Goal: Submit feedback/report problem: Submit feedback/report problem

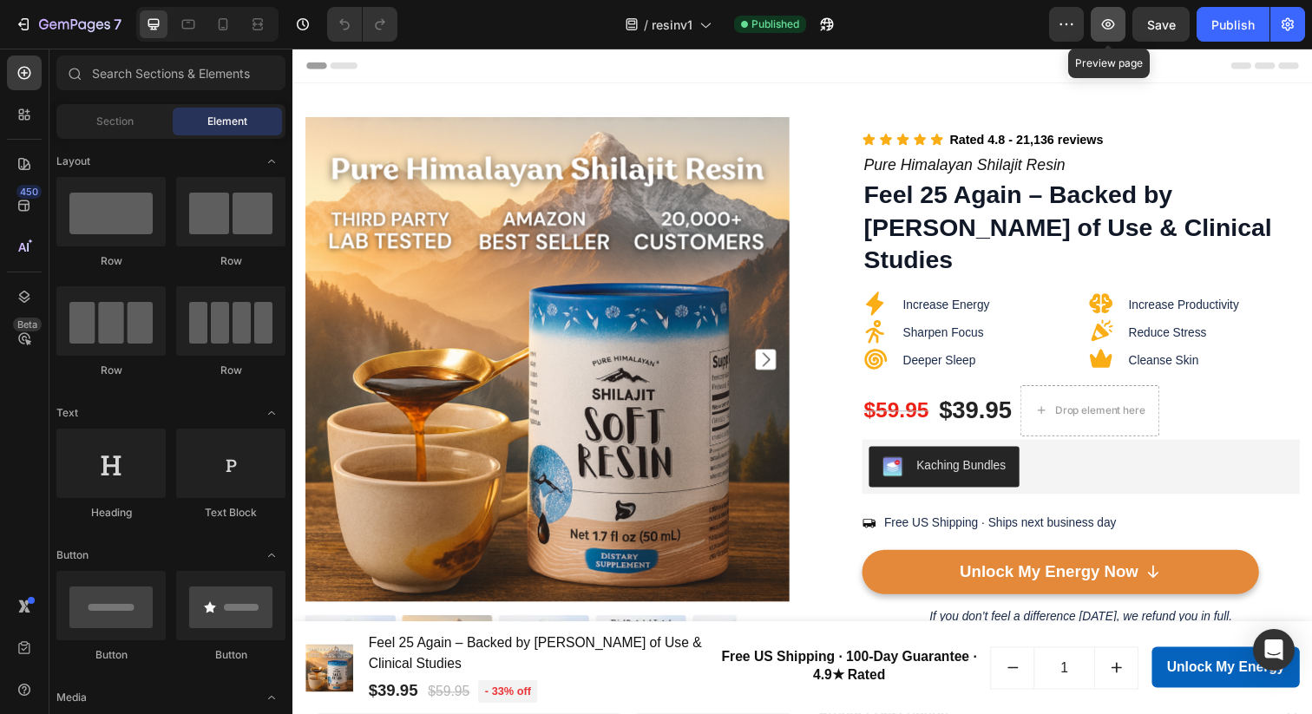
click at [1118, 24] on button "button" at bounding box center [1108, 24] width 35 height 35
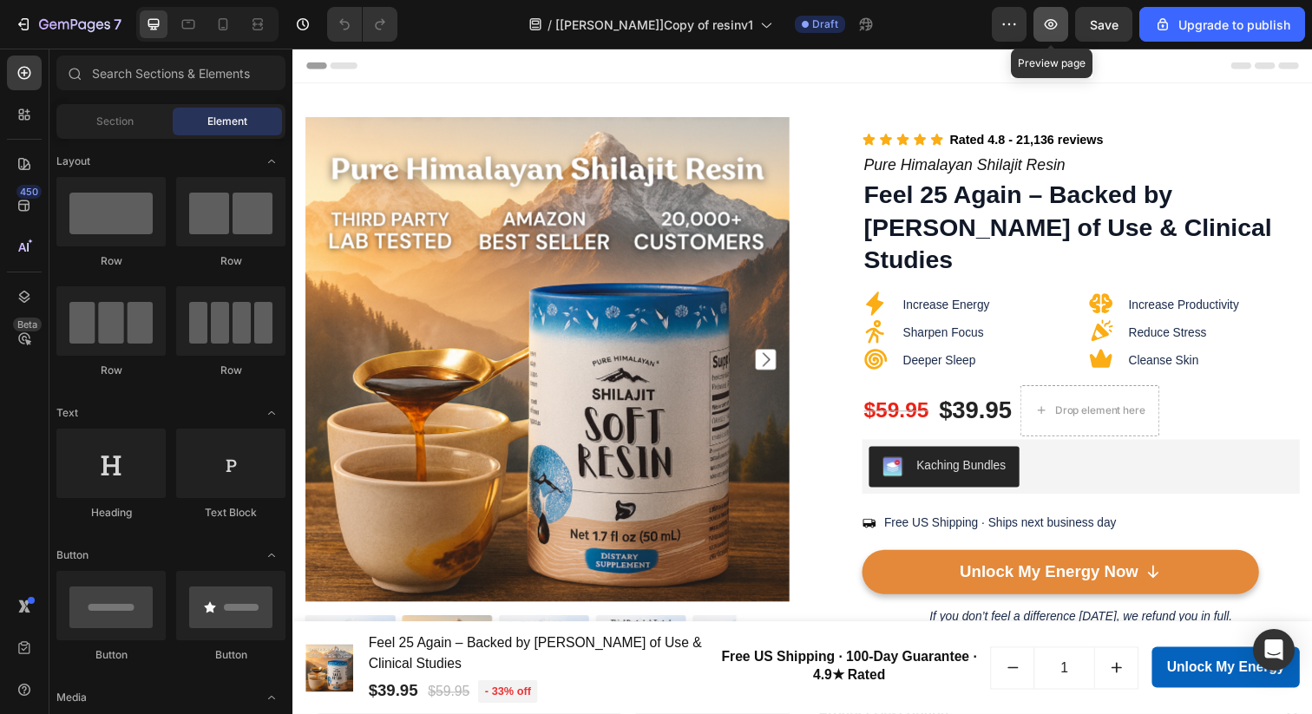
click at [1060, 29] on icon "button" at bounding box center [1050, 24] width 17 height 17
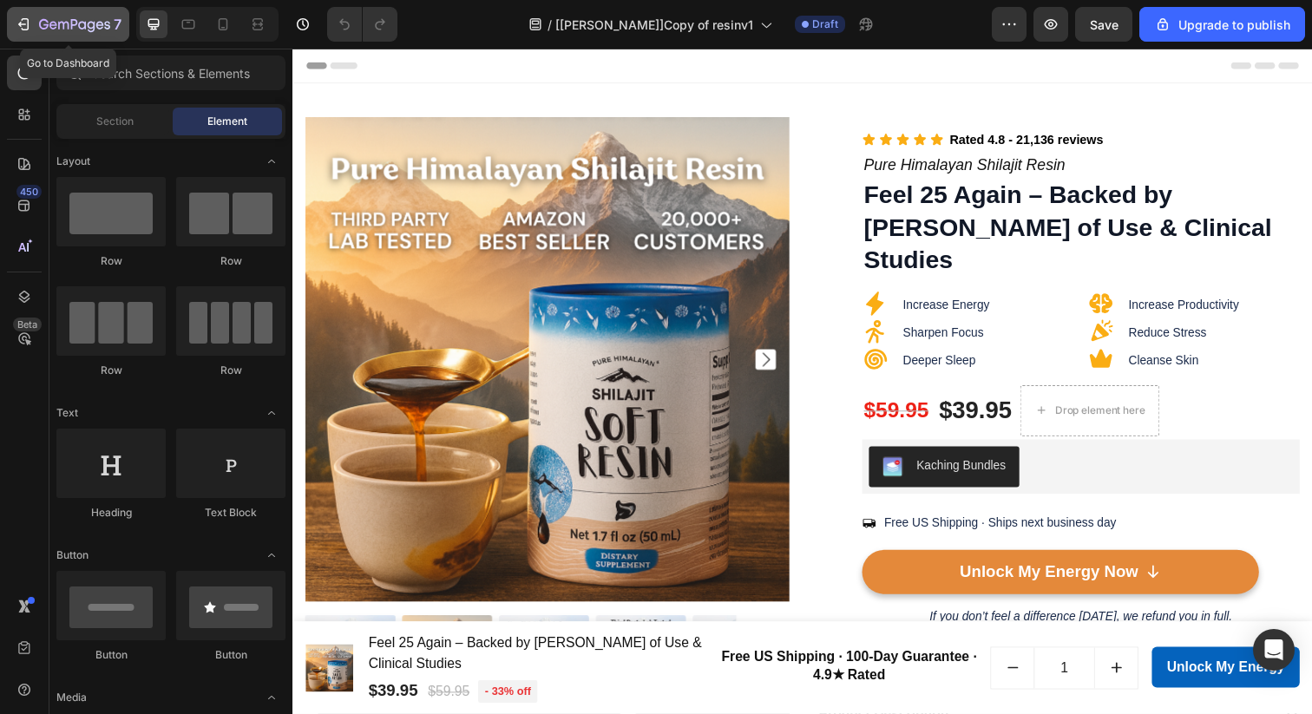
click at [25, 20] on icon "button" at bounding box center [23, 24] width 17 height 17
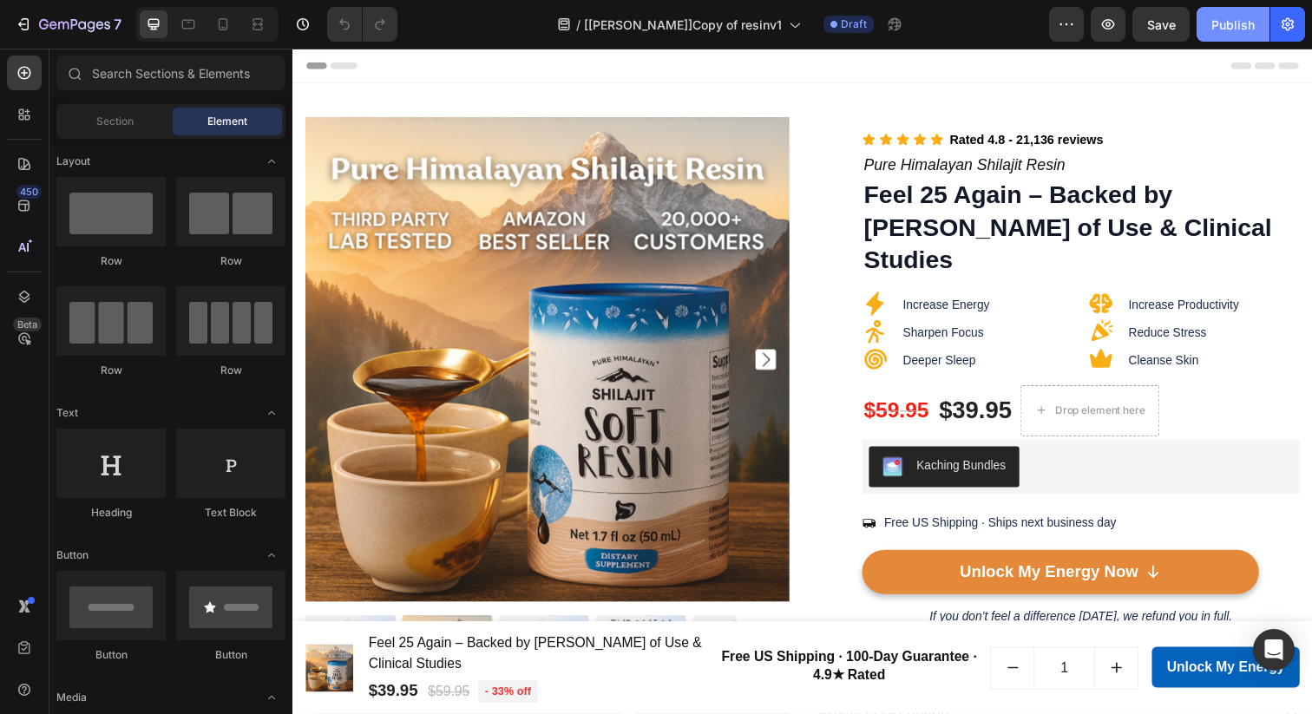
drag, startPoint x: 0, startPoint y: 0, endPoint x: 1229, endPoint y: 24, distance: 1229.1
click at [1229, 24] on div "Publish" at bounding box center [1232, 25] width 43 height 18
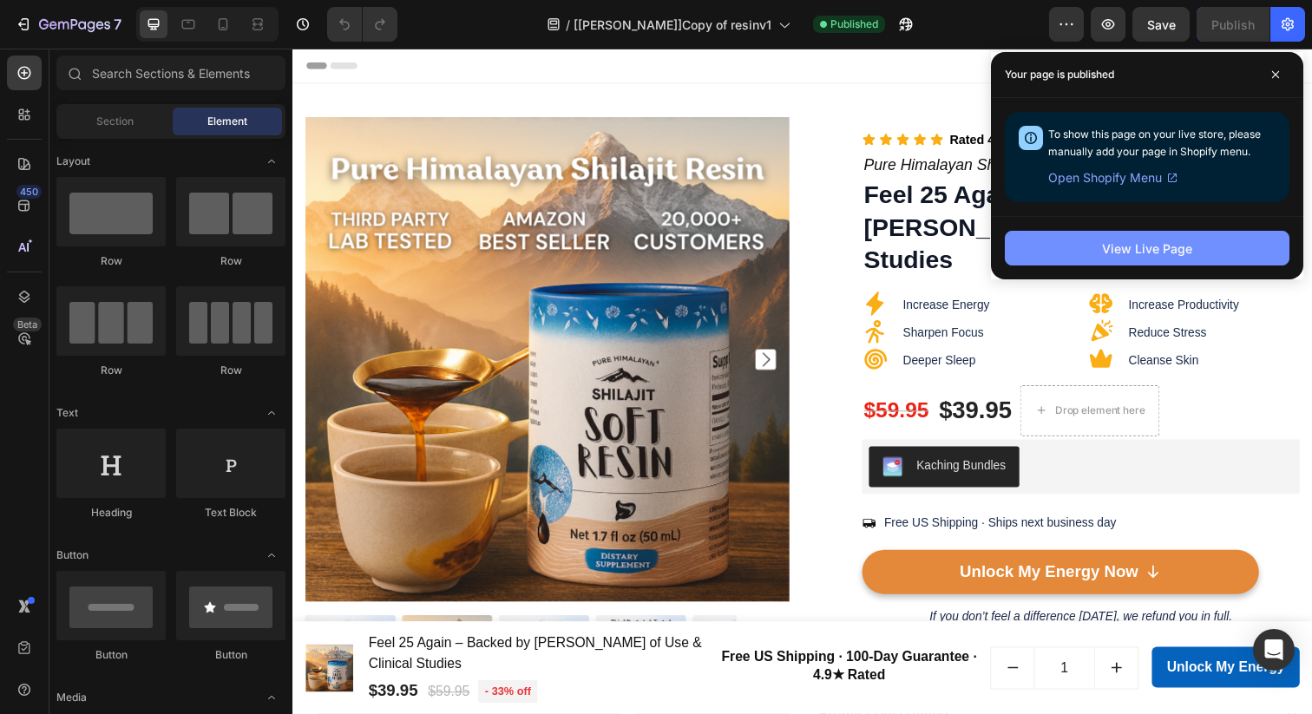
click at [1217, 246] on button "View Live Page" at bounding box center [1147, 248] width 285 height 35
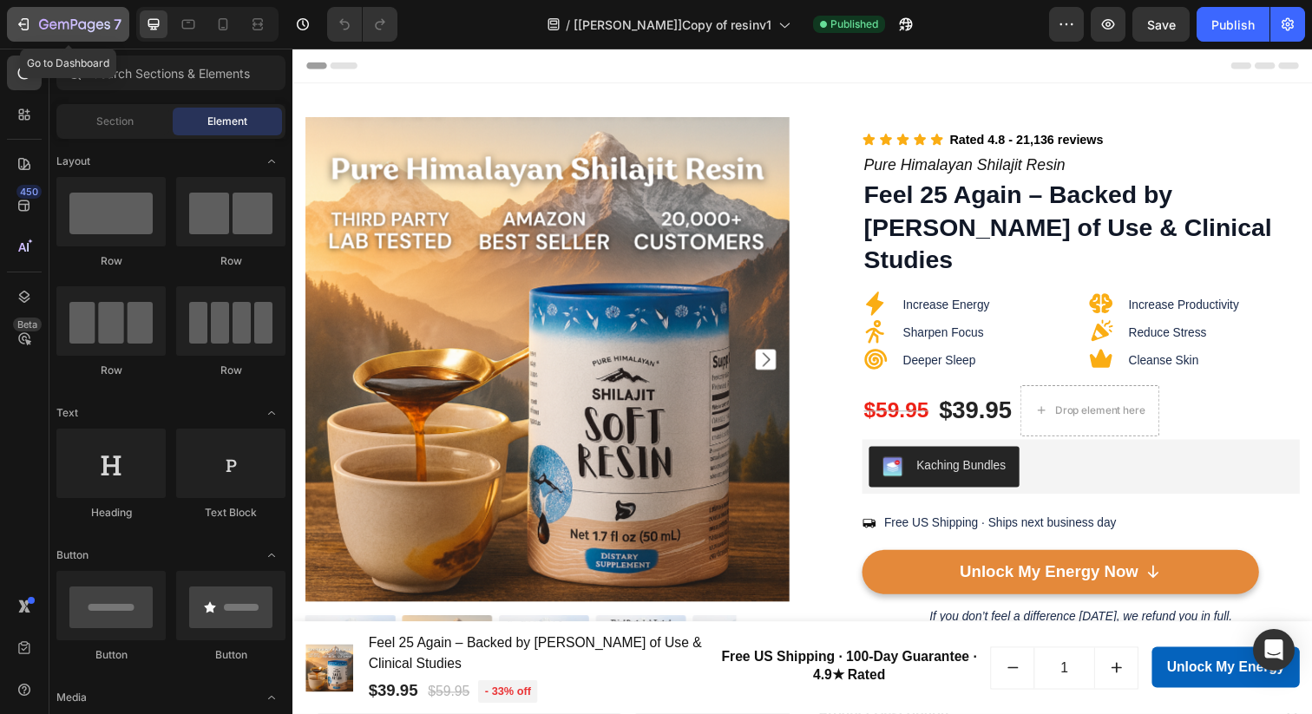
click at [25, 26] on icon "button" at bounding box center [23, 24] width 17 height 17
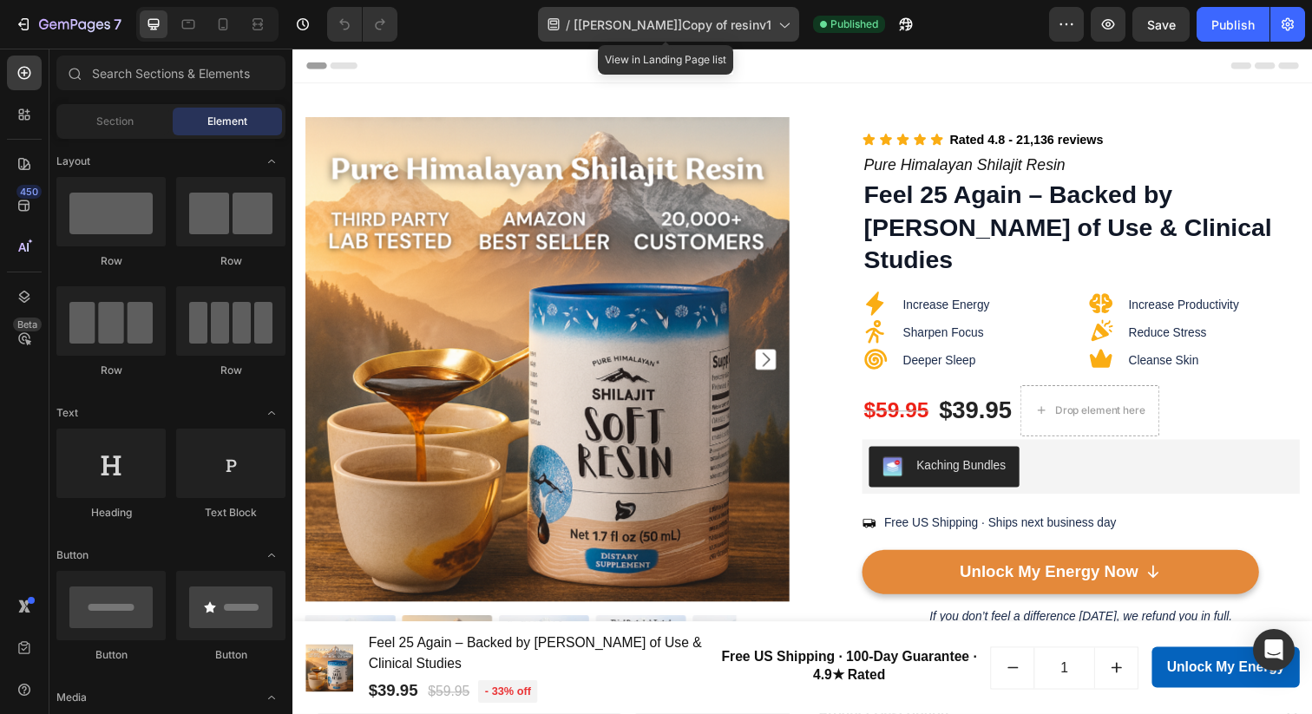
click at [776, 23] on icon at bounding box center [783, 24] width 17 height 17
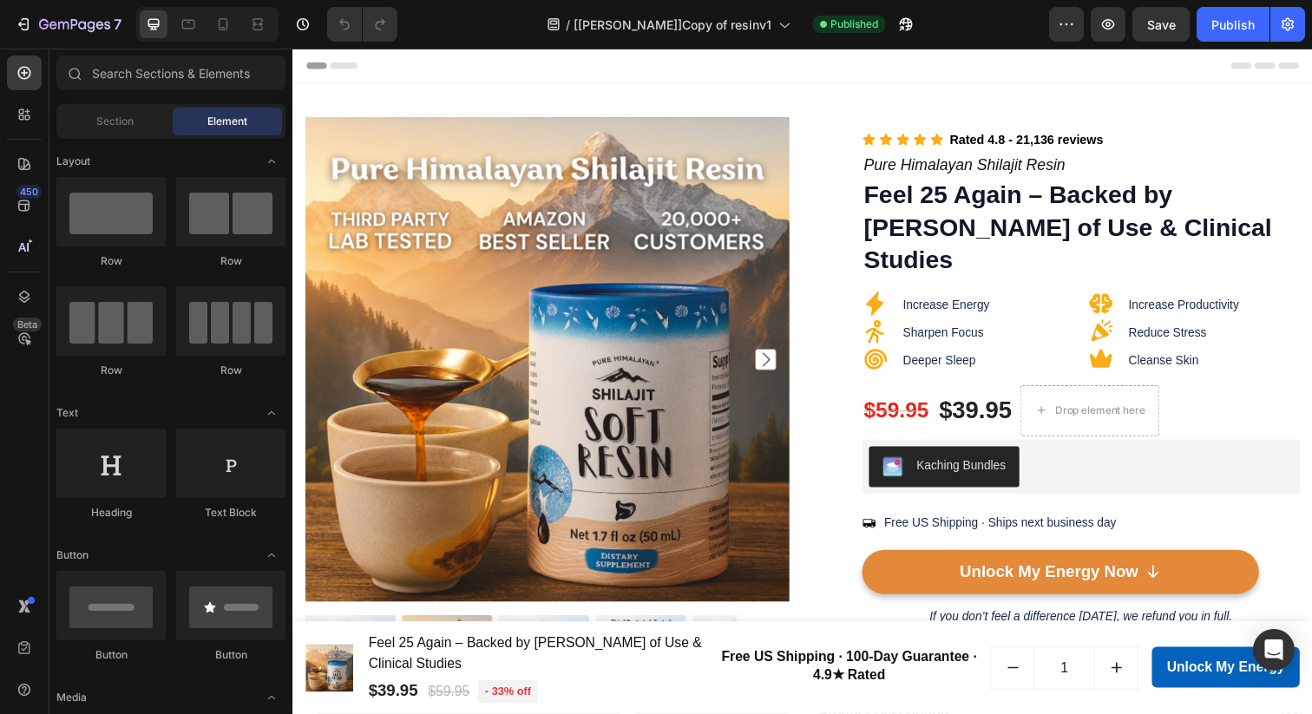
click at [955, 79] on div "Header" at bounding box center [813, 66] width 1014 height 35
click at [23, 33] on div "7" at bounding box center [68, 24] width 107 height 21
click at [1055, 456] on div "Kaching Bundles" at bounding box center [1097, 476] width 433 height 42
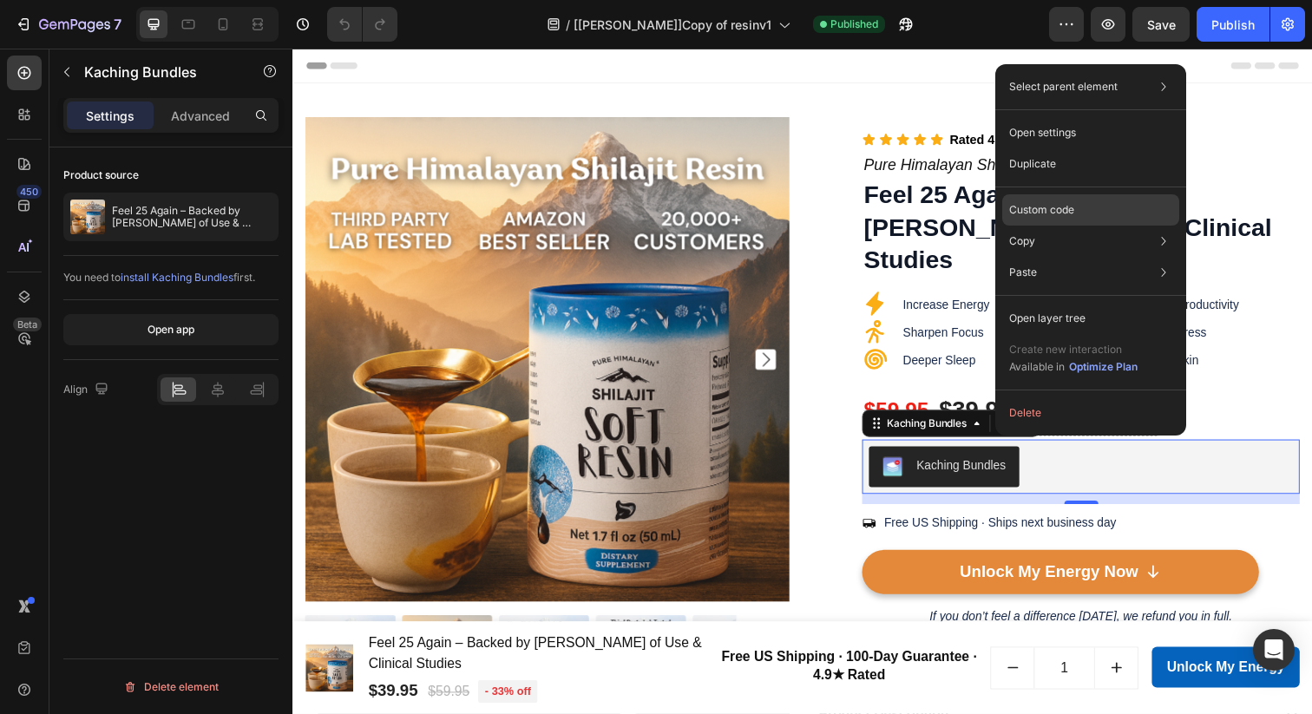
click at [1109, 257] on div "Custom code" at bounding box center [1090, 272] width 177 height 31
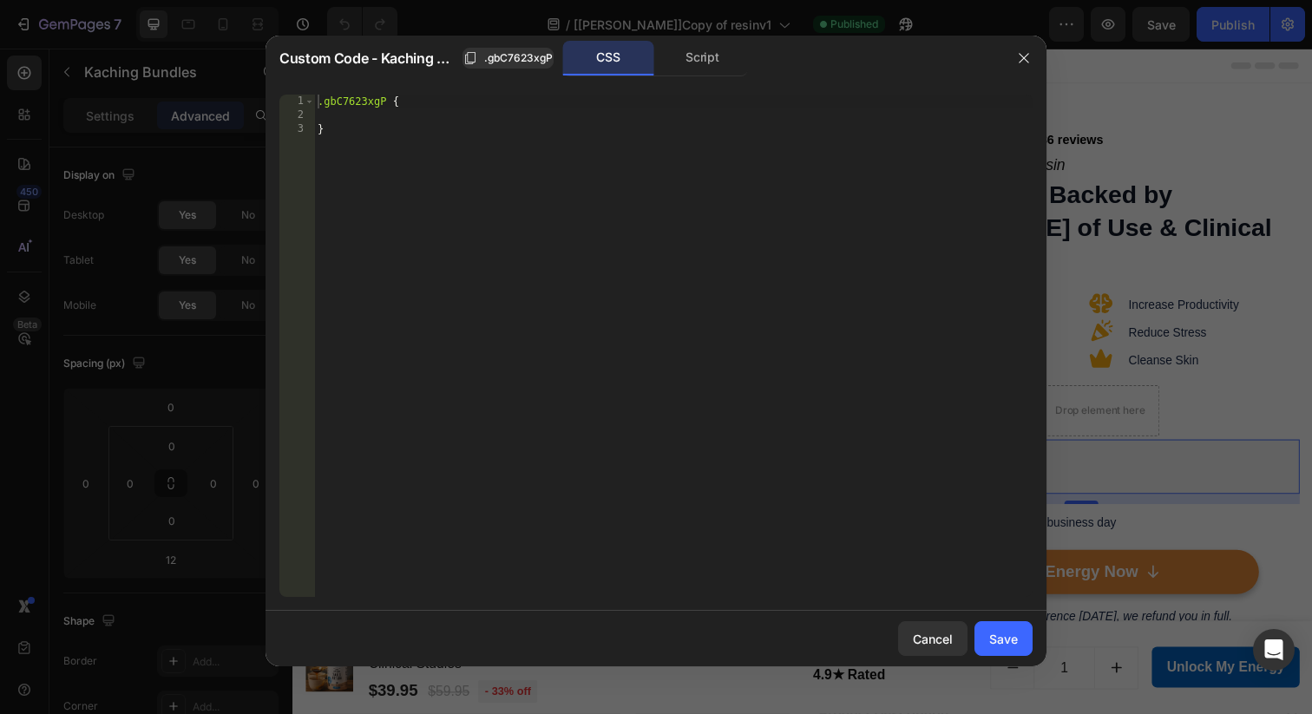
click at [369, 127] on div ".gbC7623xgP { }" at bounding box center [673, 360] width 719 height 530
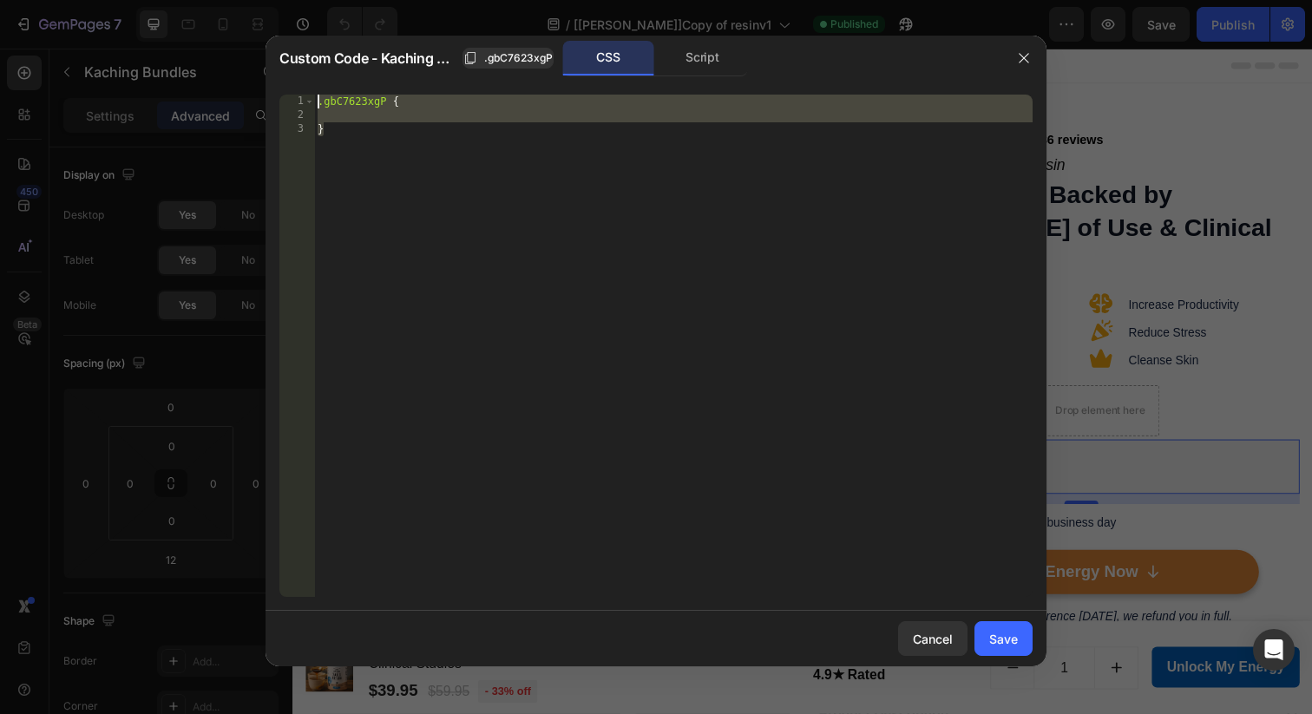
drag, startPoint x: 369, startPoint y: 127, endPoint x: 311, endPoint y: 83, distance: 72.5
click at [311, 83] on div "} 1 2 3 .gbC7623xgP { } ההההההההההההההההההההההההההההההההההההההההההההההההההההההה…" at bounding box center [656, 346] width 781 height 530
click at [377, 136] on div ".gbC7623xgP { }" at bounding box center [673, 360] width 719 height 530
type textarea "}"
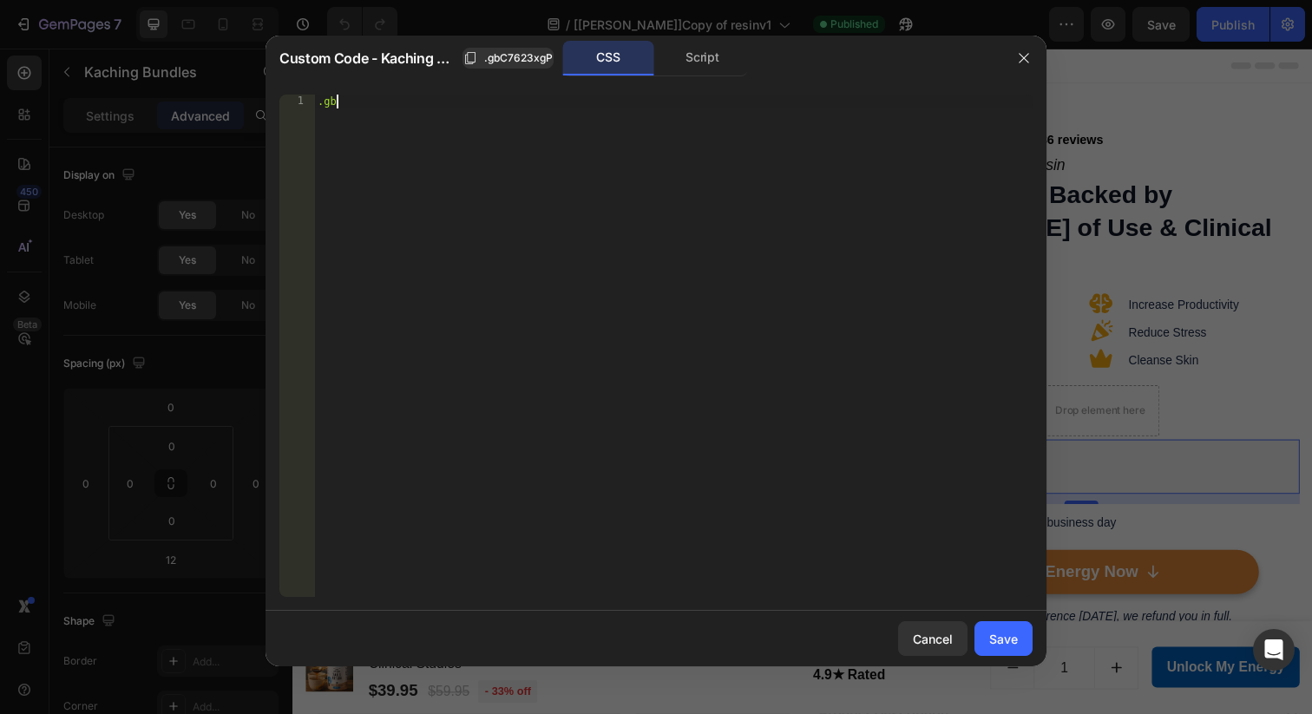
type textarea "."
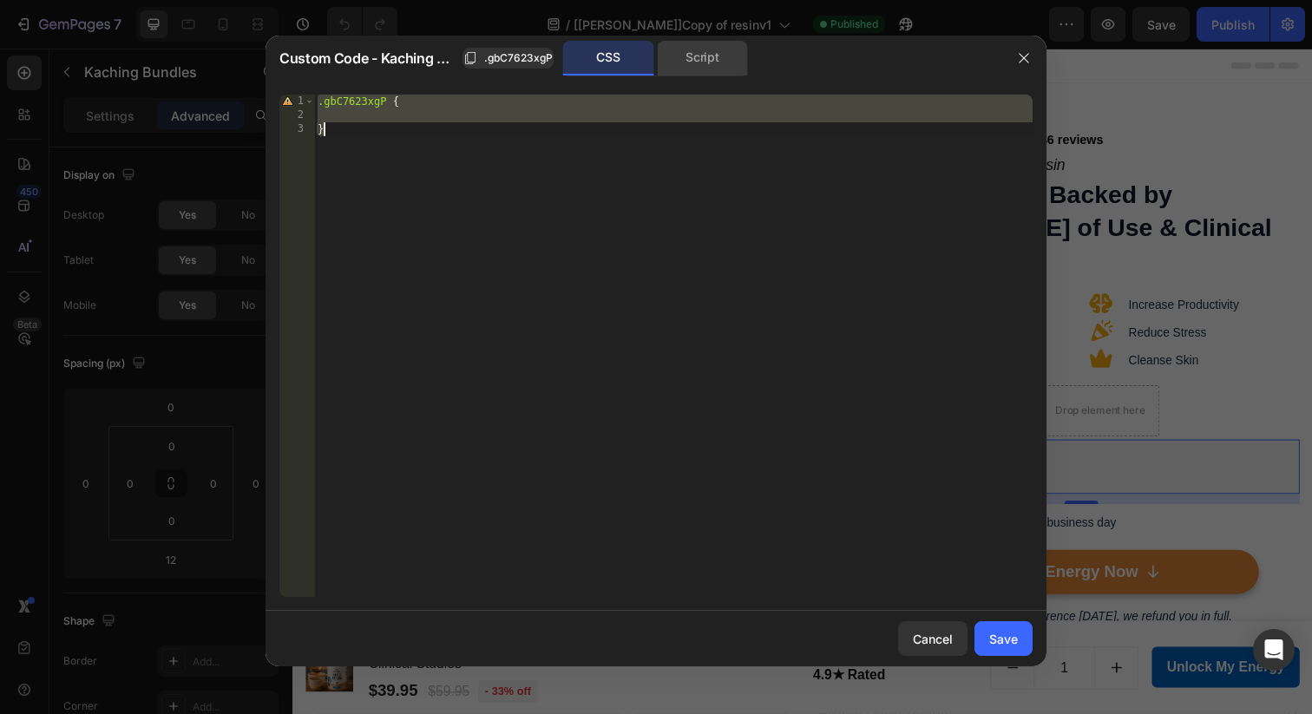
click at [711, 61] on div "Script" at bounding box center [702, 58] width 91 height 35
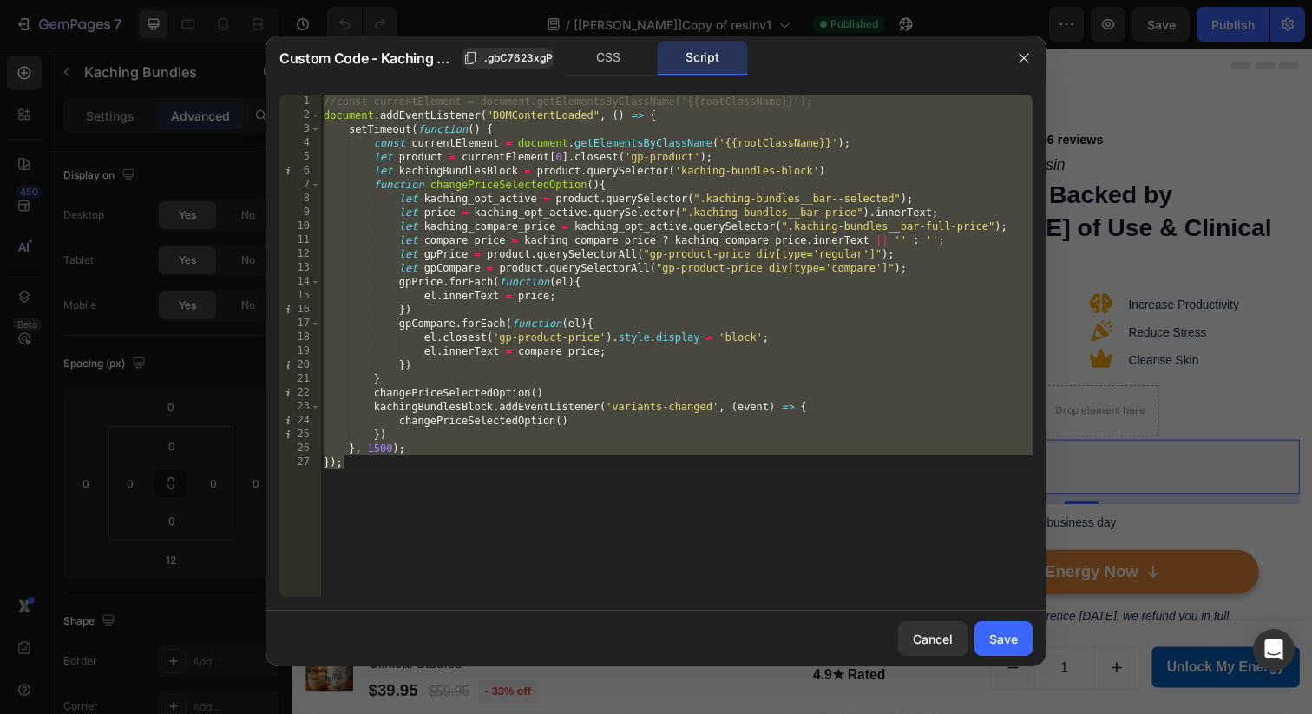
click at [493, 489] on div "//const currentElement = document.getElementsByClassName('{{rootClassName}}'); …" at bounding box center [676, 360] width 712 height 530
drag, startPoint x: 499, startPoint y: 491, endPoint x: 272, endPoint y: 66, distance: 482.2
click at [272, 66] on div "Custom Code - Kaching Bundles .gbC7623xgP CSS Script }); 1 2 3 4 5 6 7 8 9 10 1…" at bounding box center [656, 351] width 781 height 631
type textarea "//const currentElement = document.getElementsByClassName('{{rootClassName}}'); …"
paste textarea
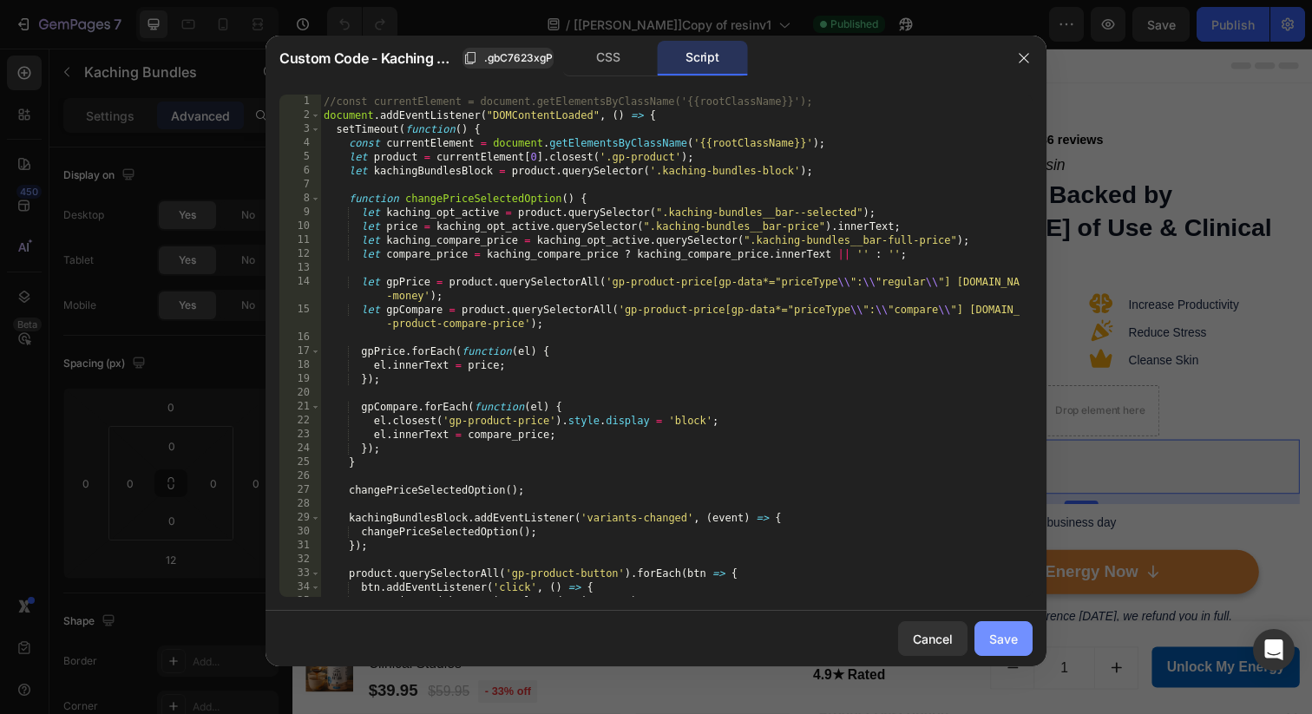
click at [1014, 630] on div "Save" at bounding box center [1003, 639] width 29 height 18
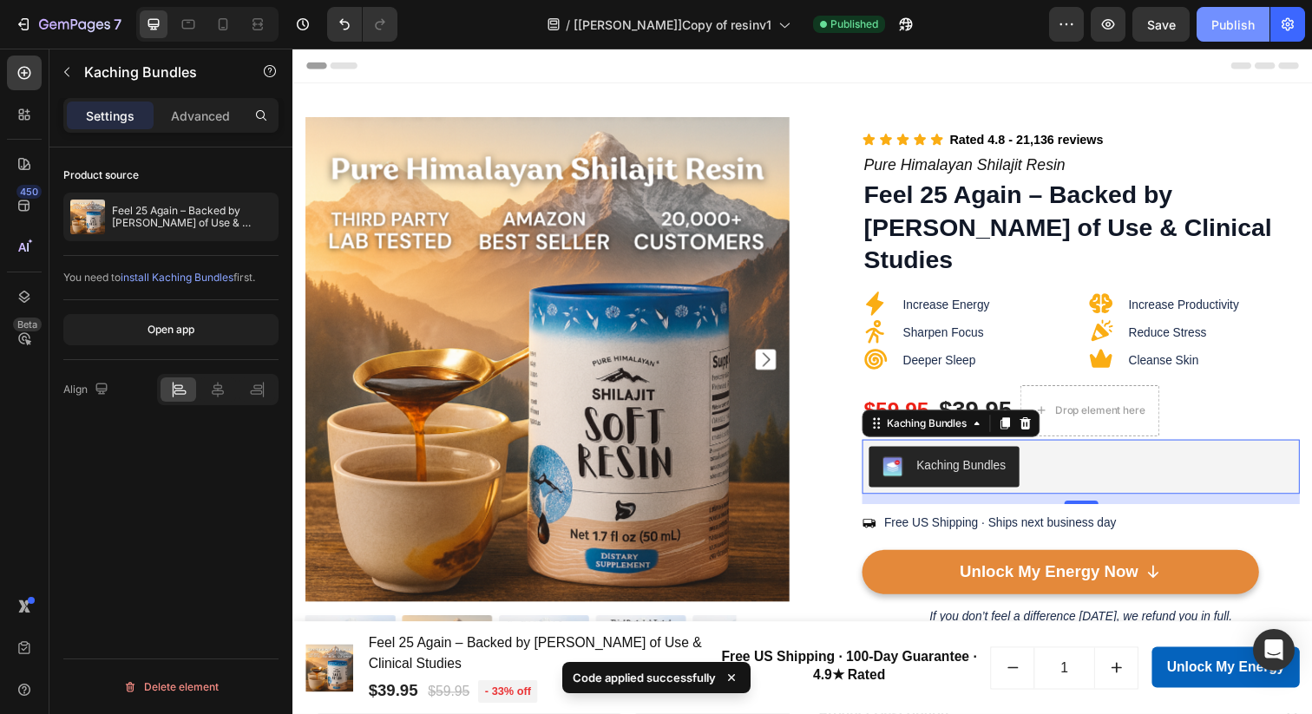
click at [1218, 35] on button "Publish" at bounding box center [1233, 24] width 73 height 35
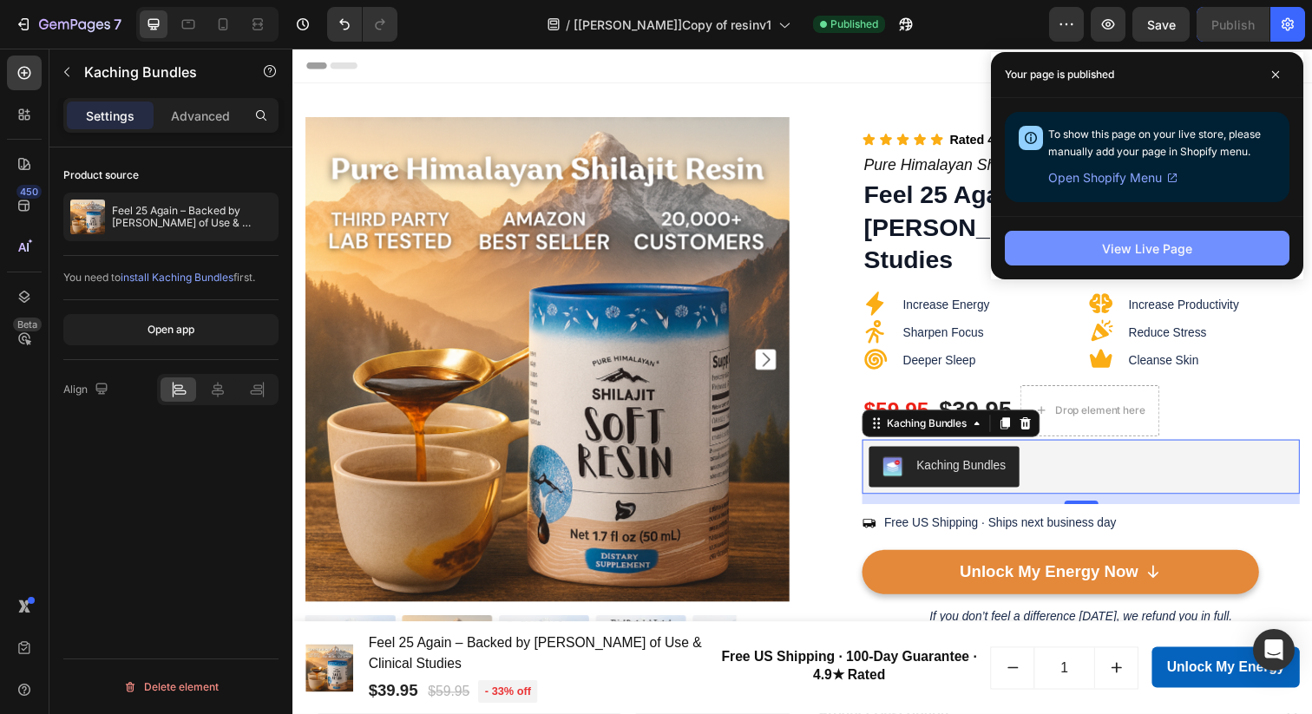
click at [1157, 240] on div "View Live Page" at bounding box center [1147, 249] width 90 height 18
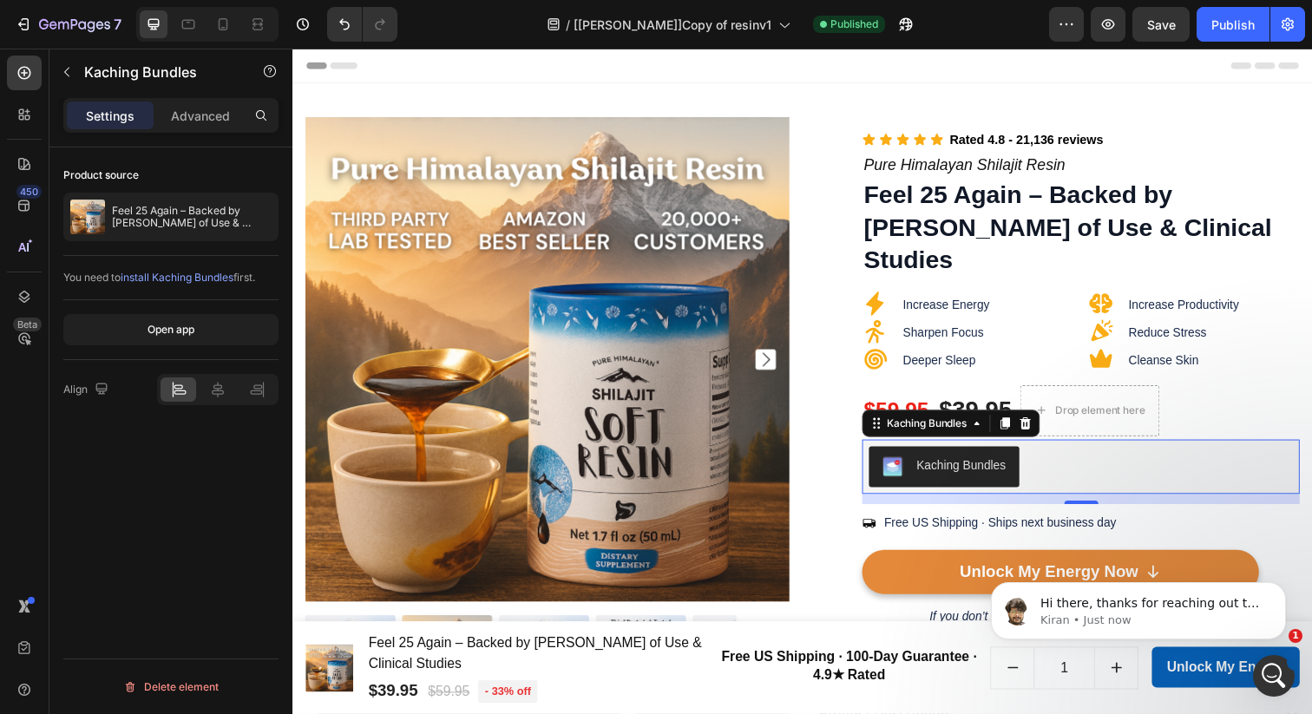
click at [1263, 657] on body "Hi there, thanks for reaching out to GemPages. My name is [PERSON_NAME] and I'm…" at bounding box center [1138, 607] width 333 height 108
click at [1206, 602] on p "Hi there, thanks for reaching out to GemPages. My name is [PERSON_NAME] and I'm…" at bounding box center [1153, 603] width 224 height 17
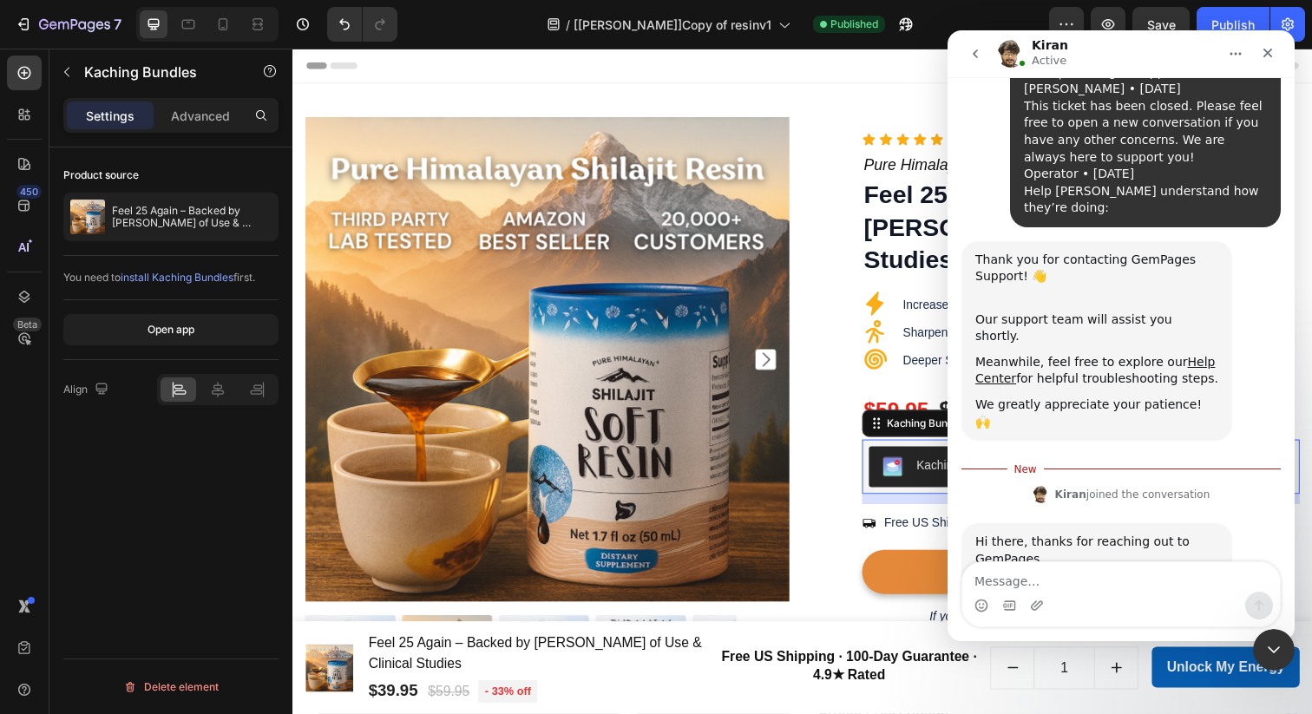
scroll to position [1483, 0]
click at [1013, 575] on textarea "Message…" at bounding box center [1121, 577] width 318 height 30
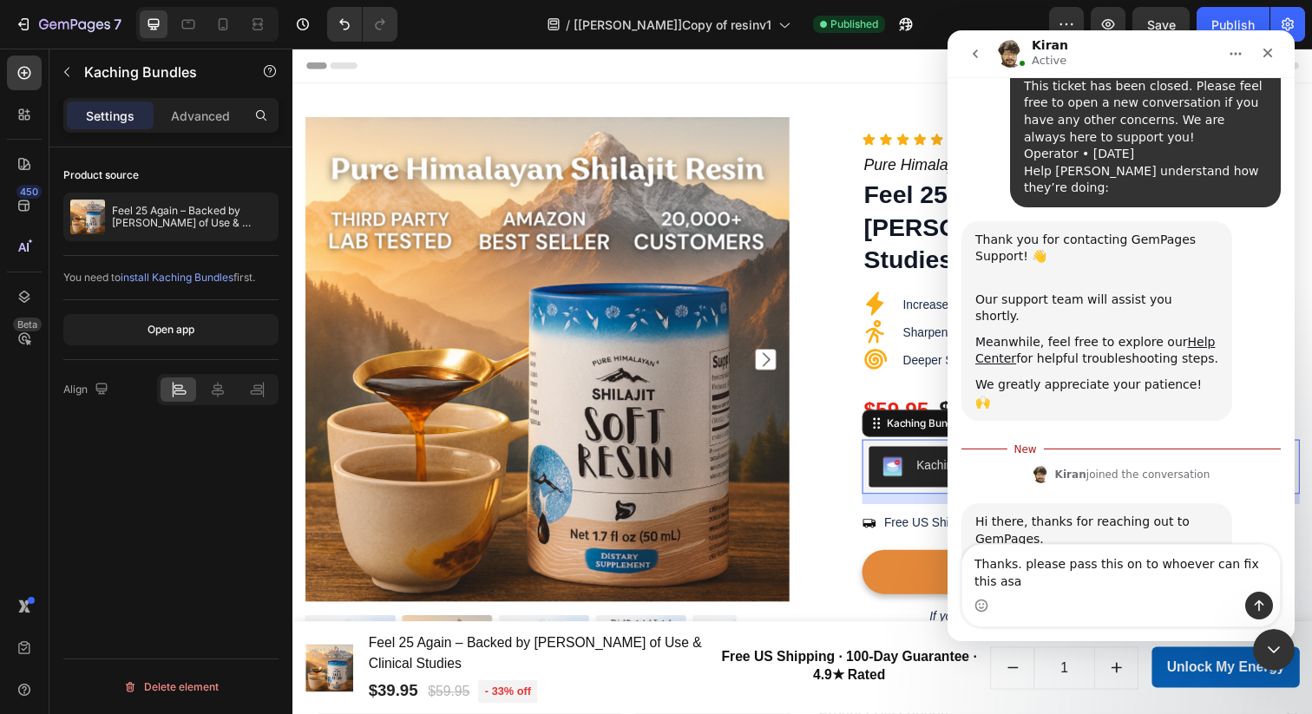
type textarea "Thanks. please pass this on to whoever can fix this asap"
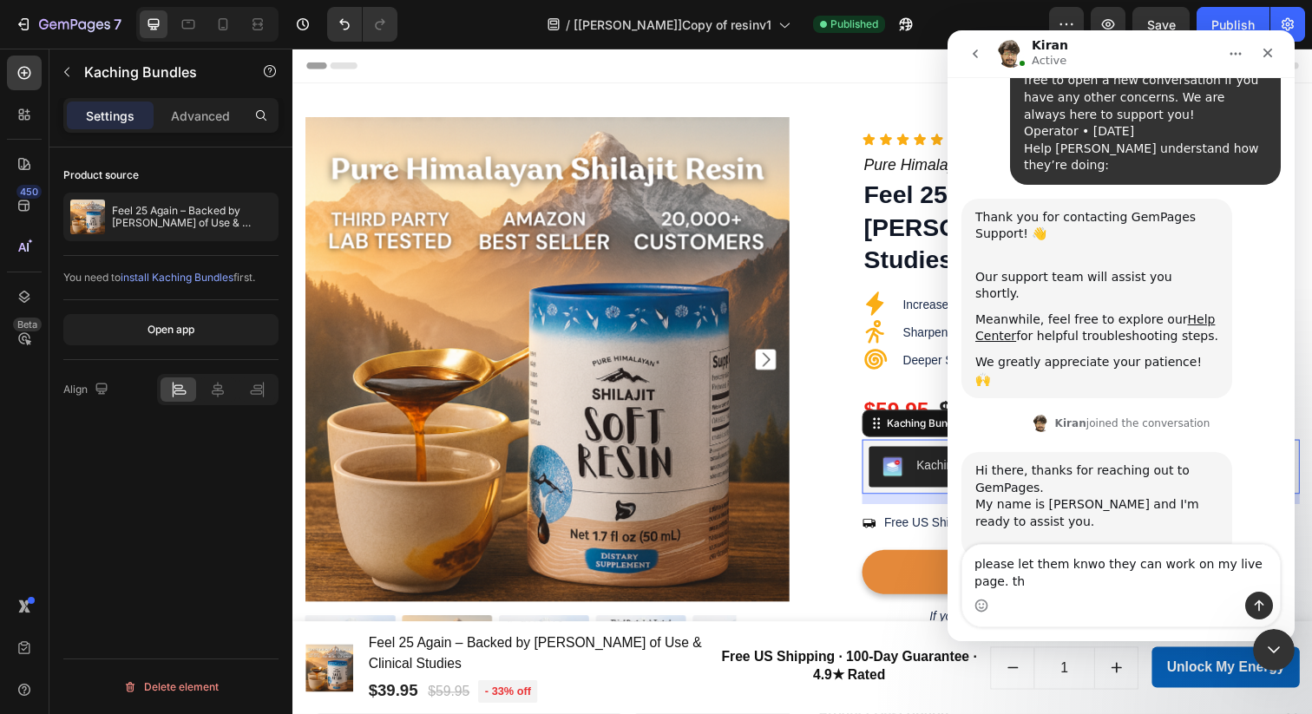
scroll to position [1540, 0]
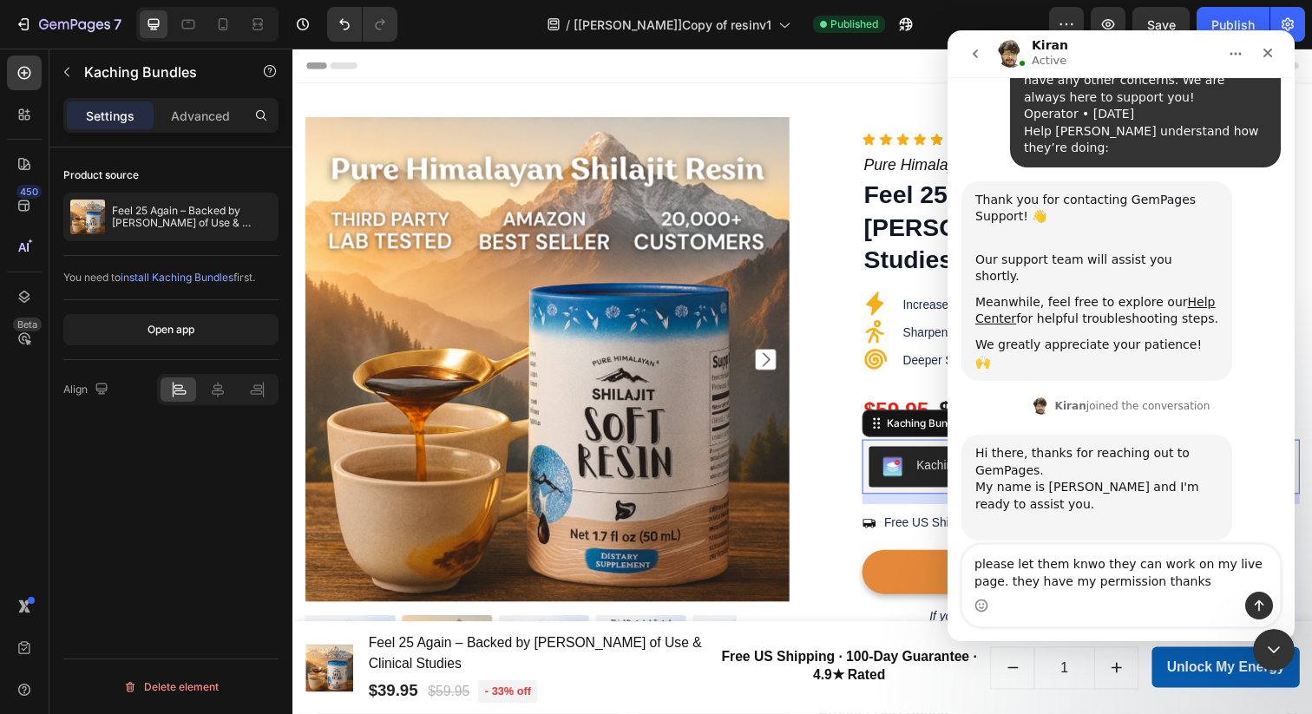
click at [1086, 569] on textarea "please let them knwo they can work on my live page. they have my permission tha…" at bounding box center [1121, 568] width 318 height 47
type textarea "please let them know they can work on my live page. they have my permission tha…"
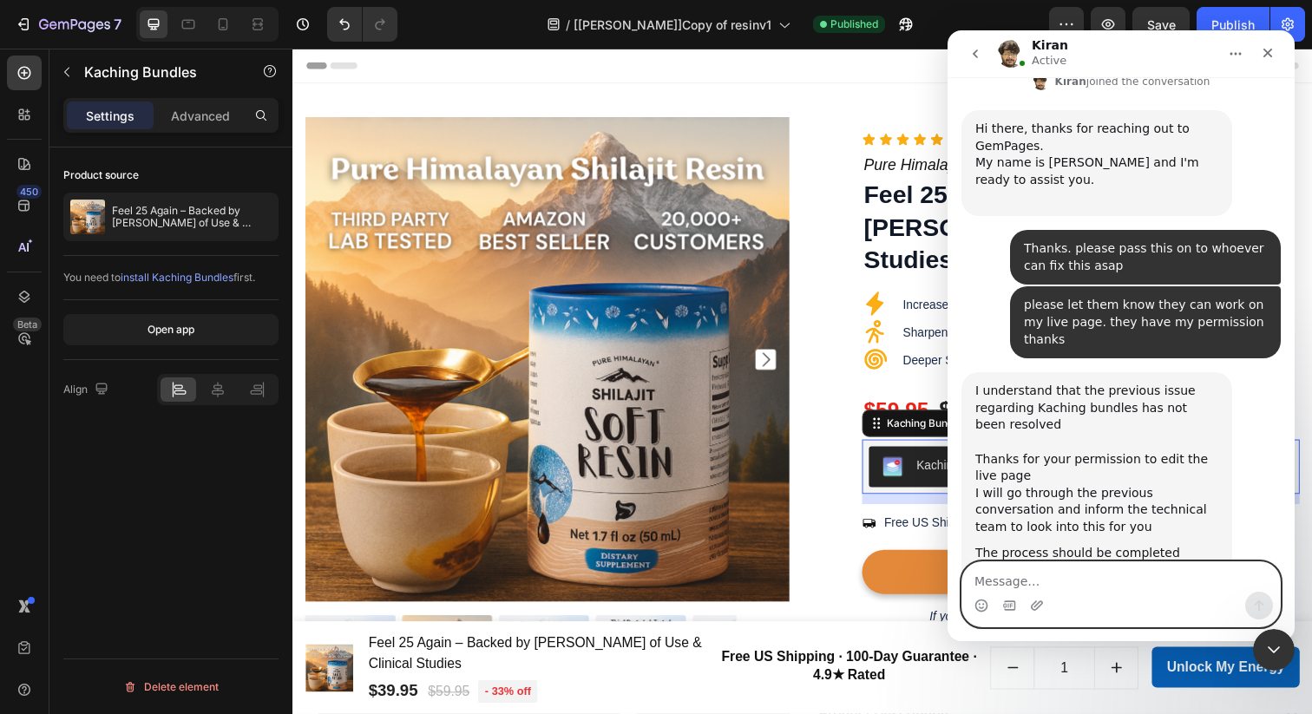
scroll to position [1871, 0]
